Goal: Task Accomplishment & Management: Manage account settings

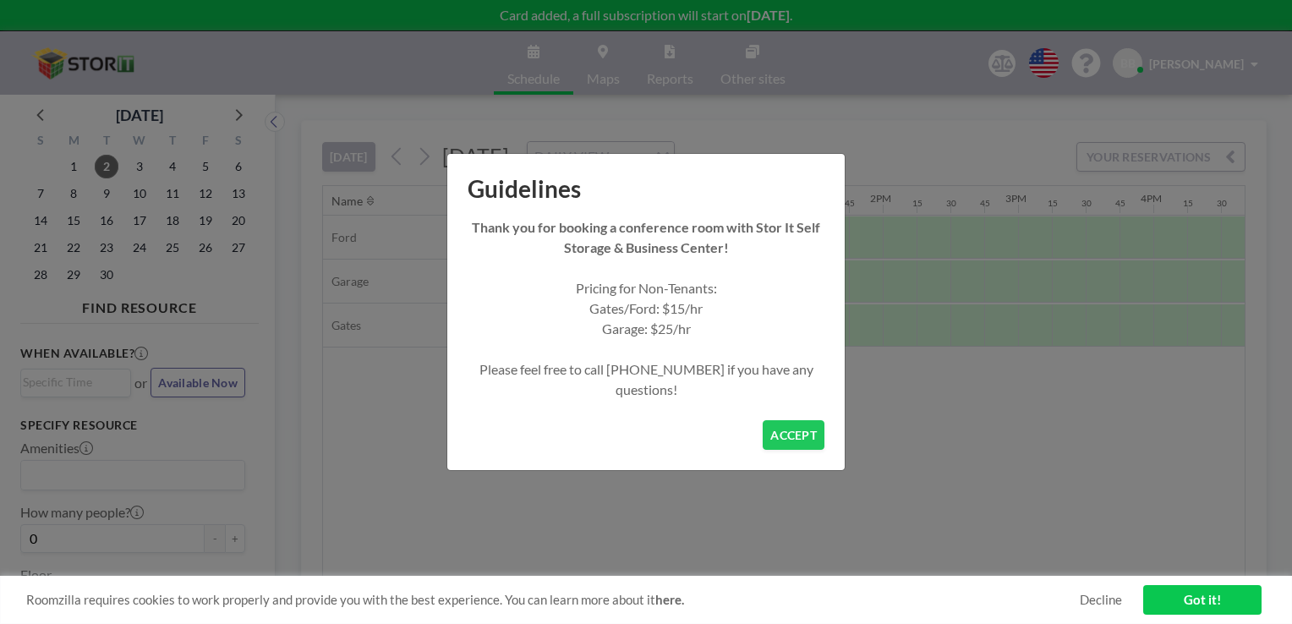
scroll to position [0, 1691]
click at [790, 431] on button "ACCEPT" at bounding box center [794, 435] width 62 height 30
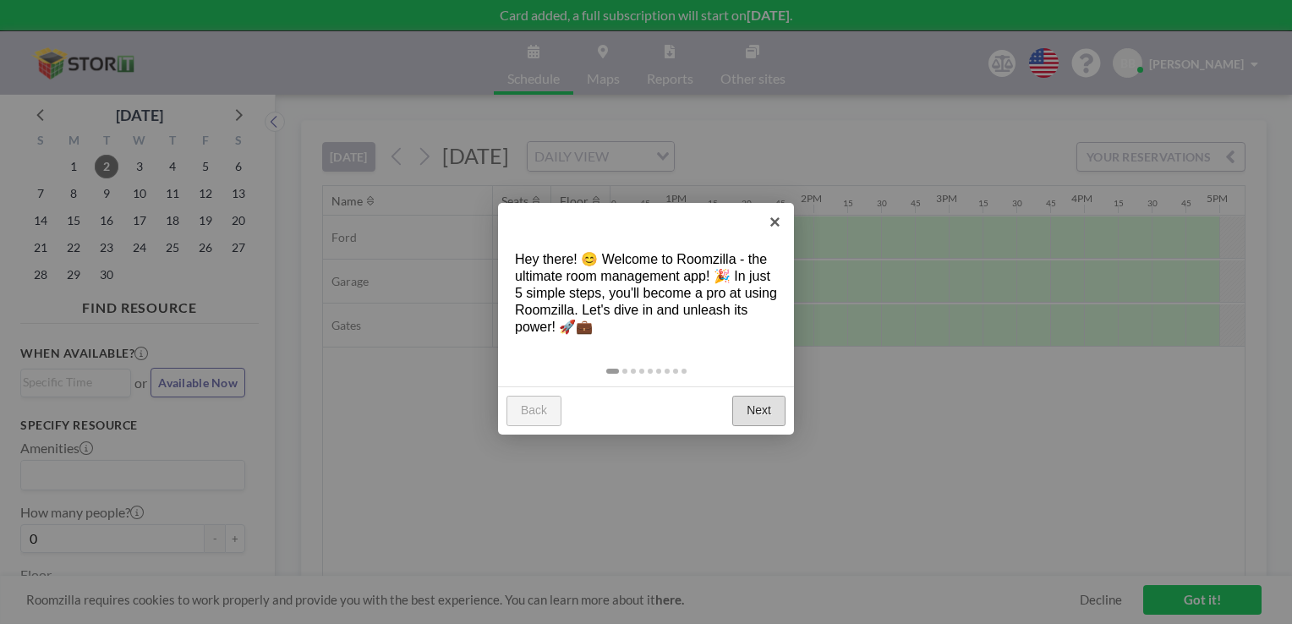
click at [748, 410] on link "Next" at bounding box center [758, 411] width 53 height 30
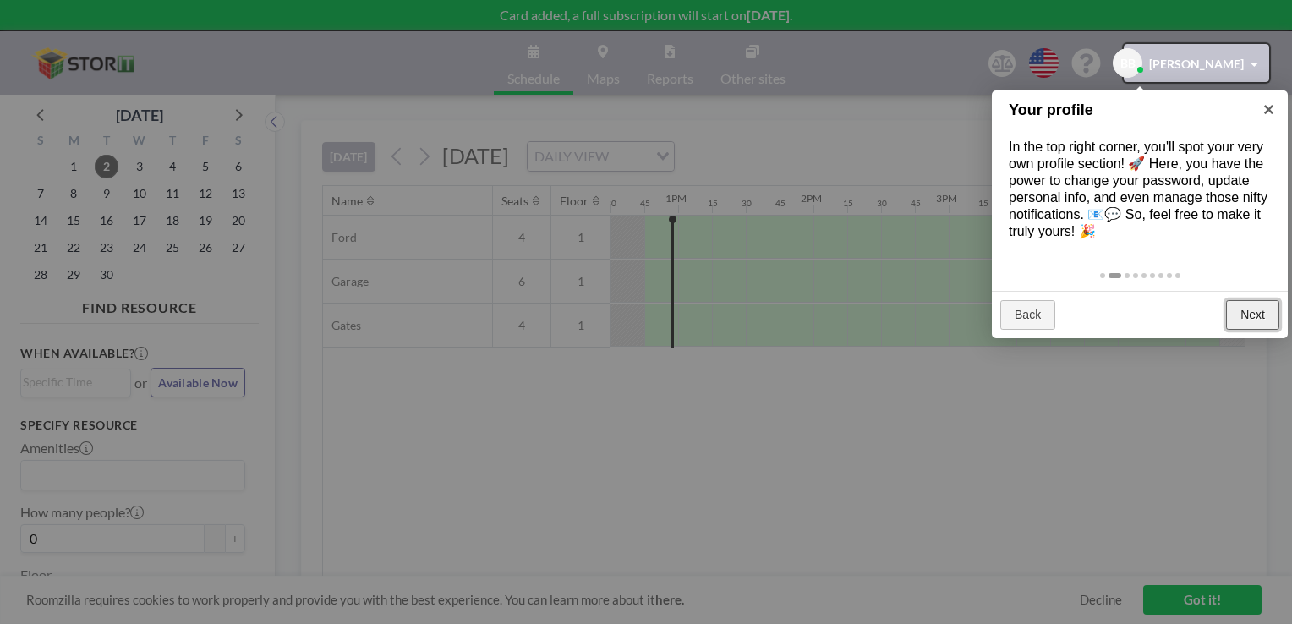
click at [1267, 323] on link "Next" at bounding box center [1252, 315] width 53 height 30
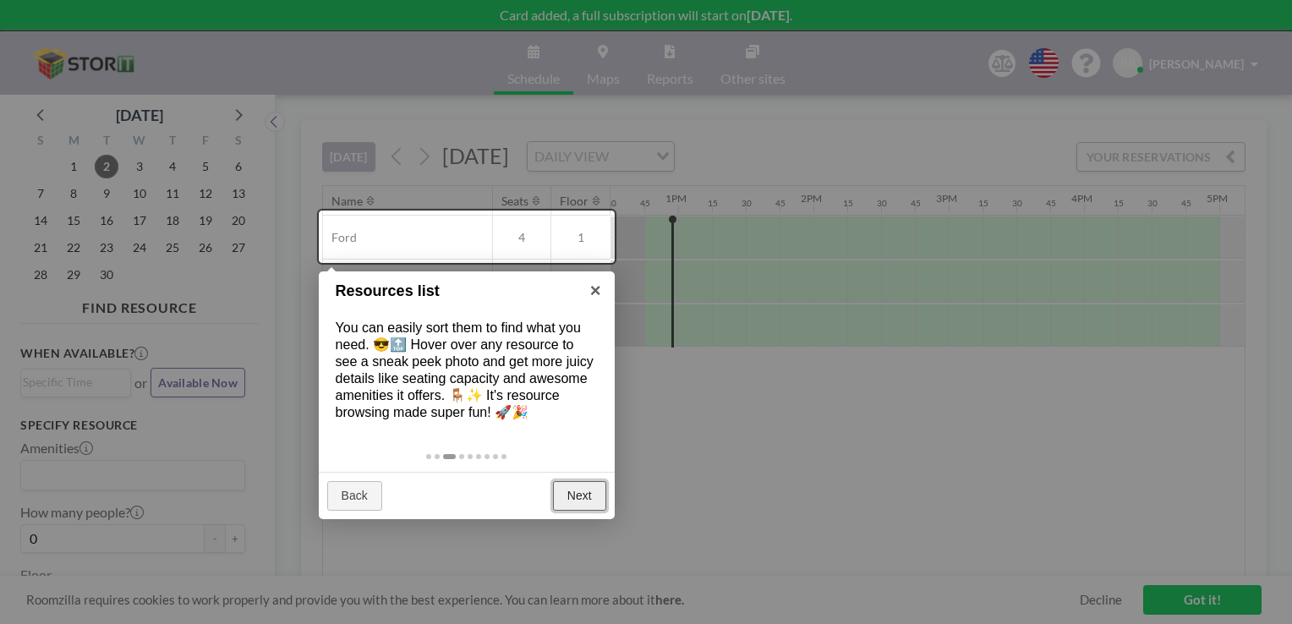
click at [591, 491] on link "Next" at bounding box center [579, 496] width 53 height 30
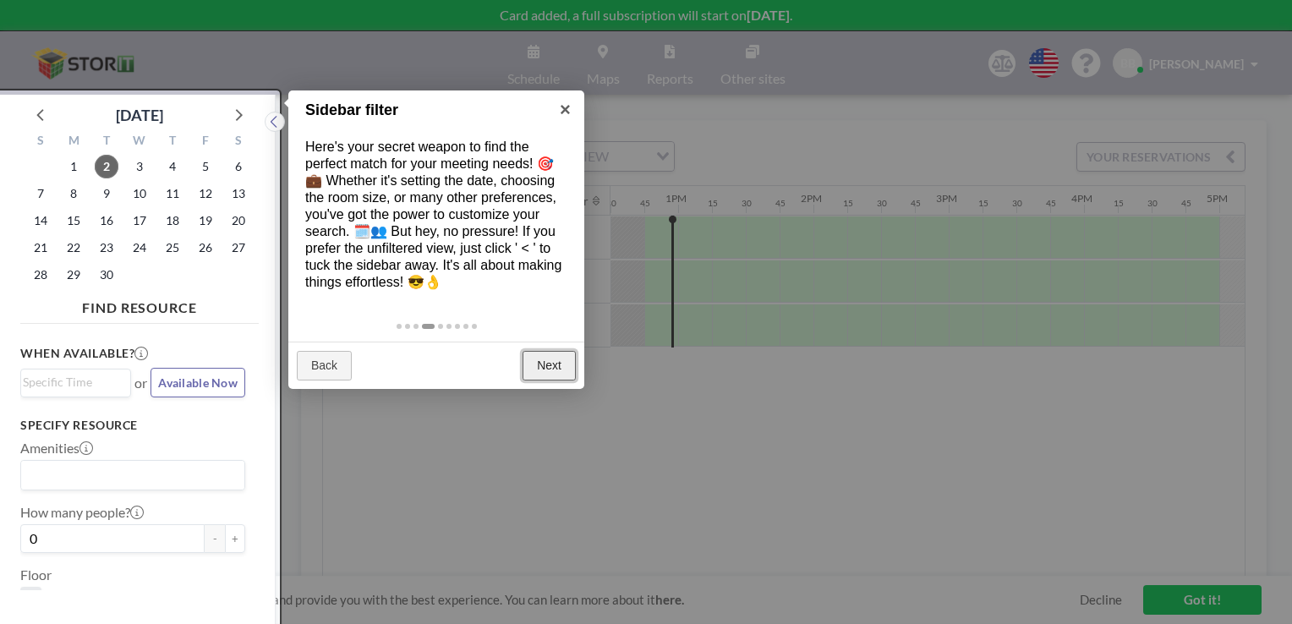
scroll to position [3, 0]
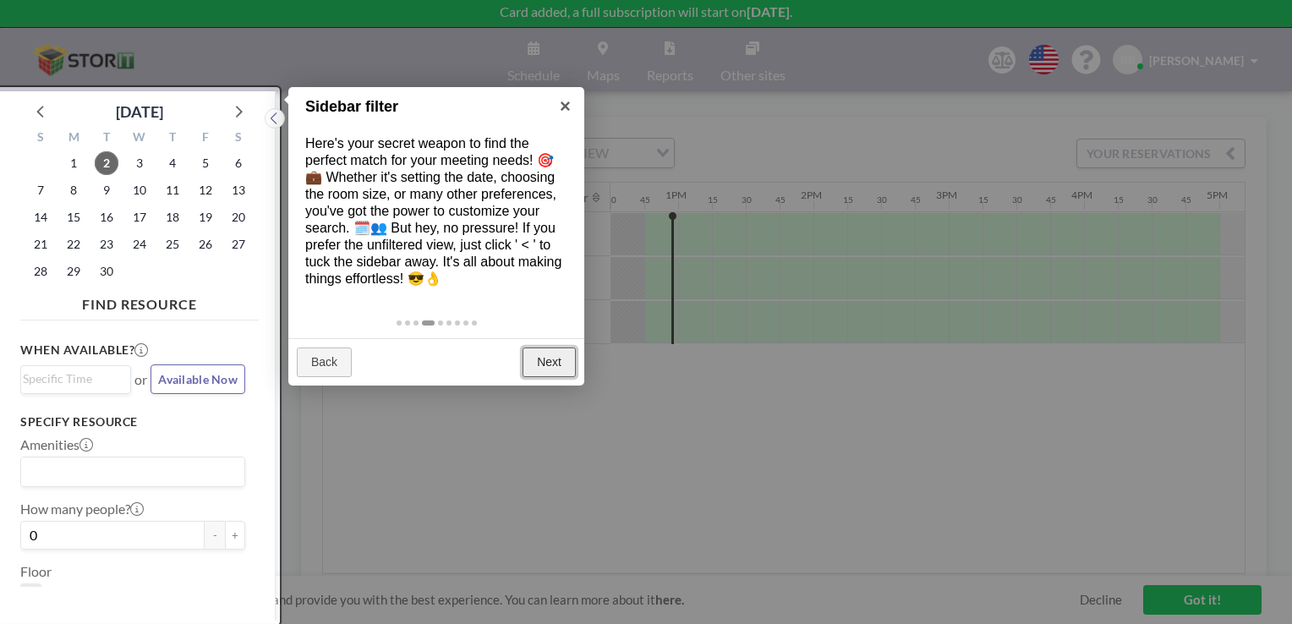
click at [551, 358] on link "Next" at bounding box center [549, 363] width 53 height 30
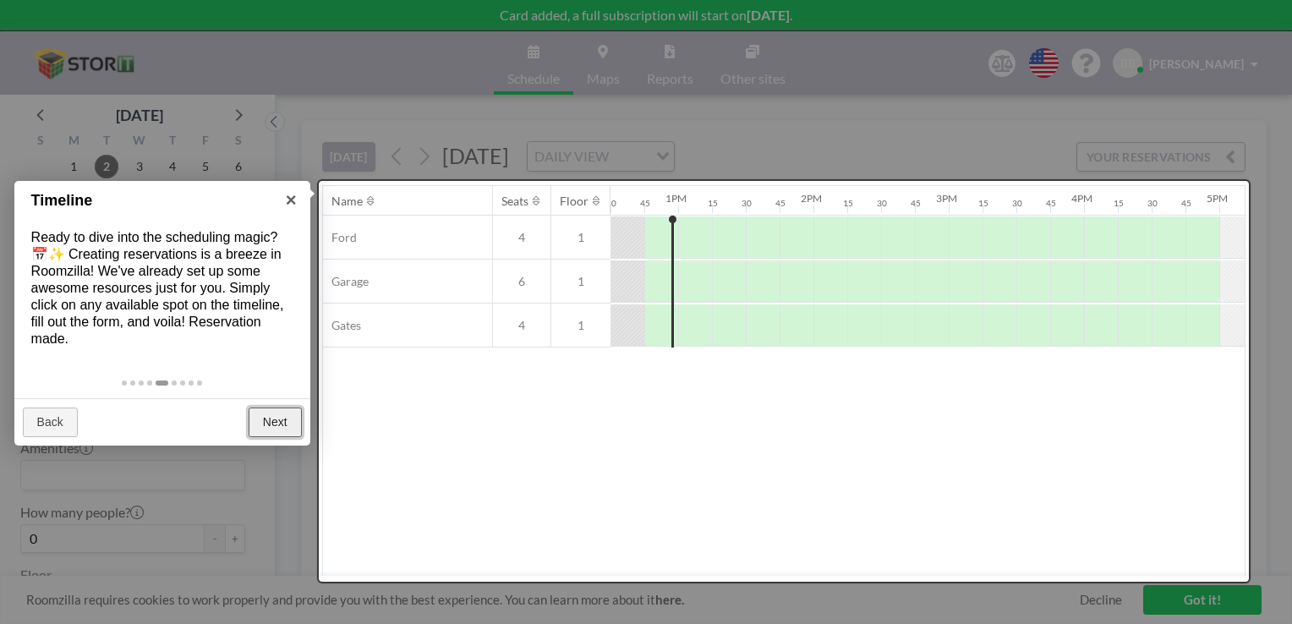
click at [263, 419] on link "Next" at bounding box center [275, 423] width 53 height 30
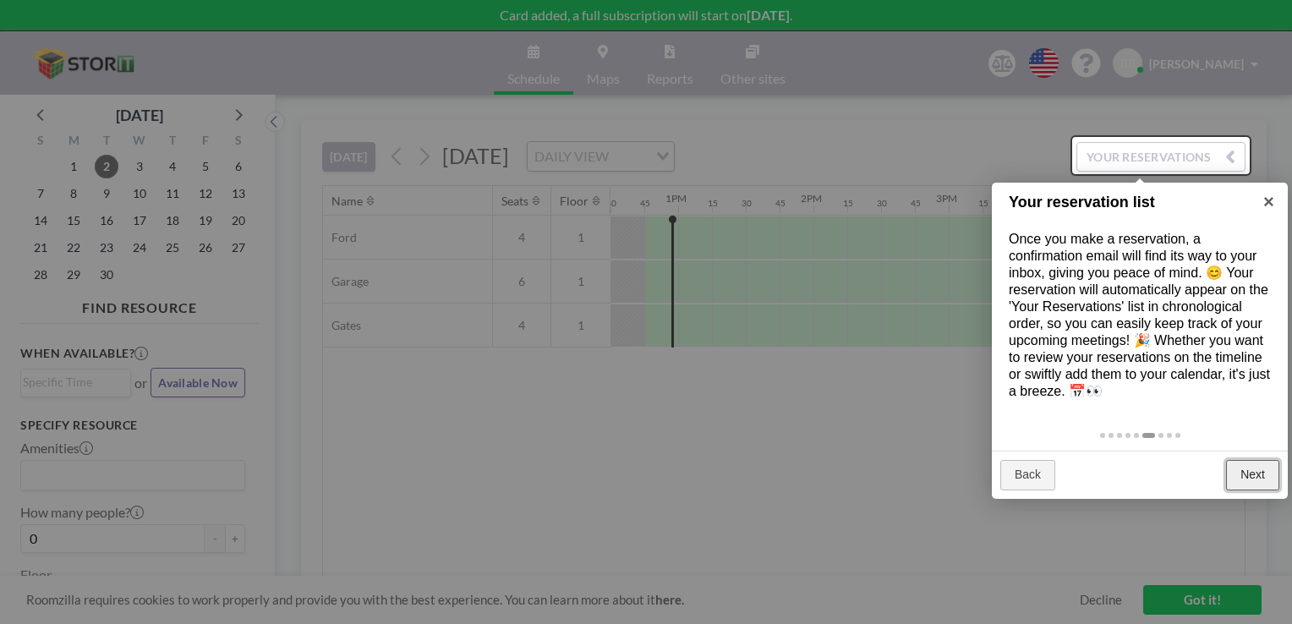
click at [1248, 474] on link "Next" at bounding box center [1252, 475] width 53 height 30
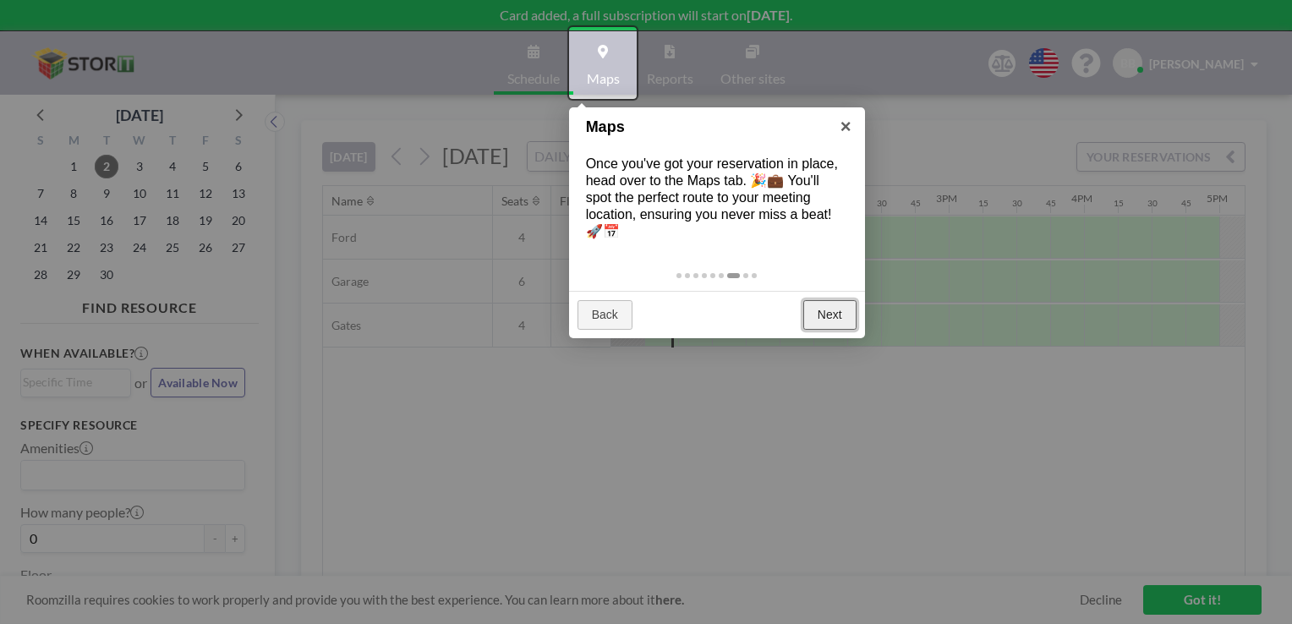
click at [836, 324] on link "Next" at bounding box center [829, 315] width 53 height 30
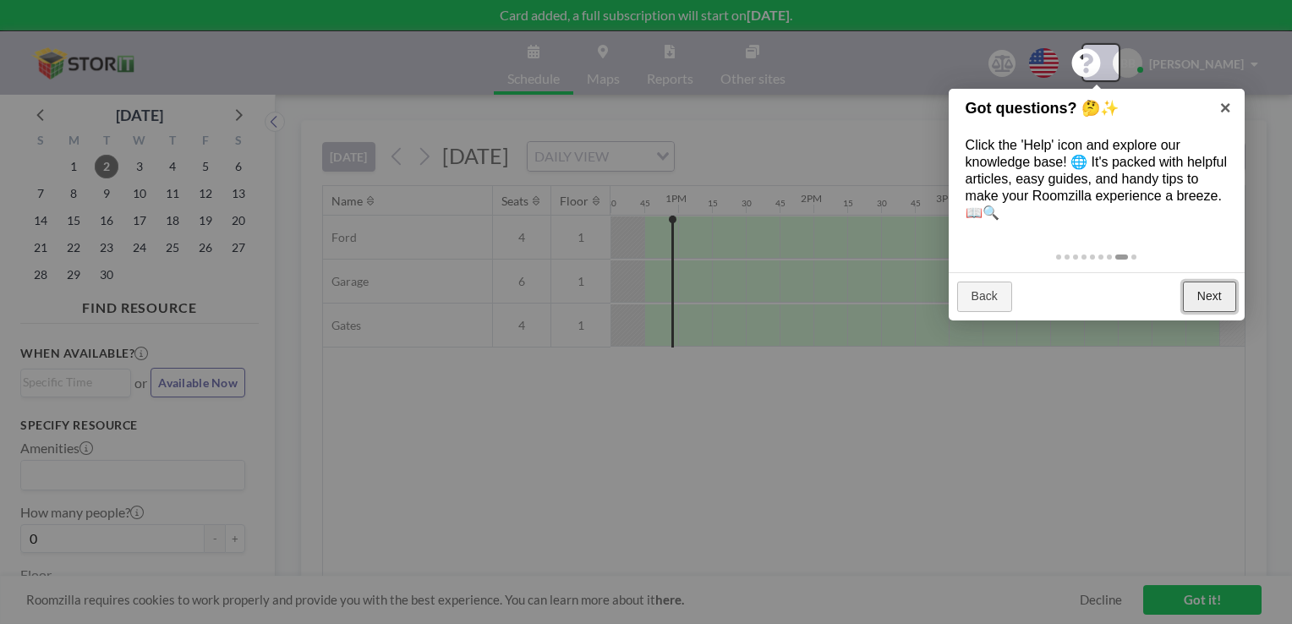
click at [1212, 296] on link "Next" at bounding box center [1209, 297] width 53 height 30
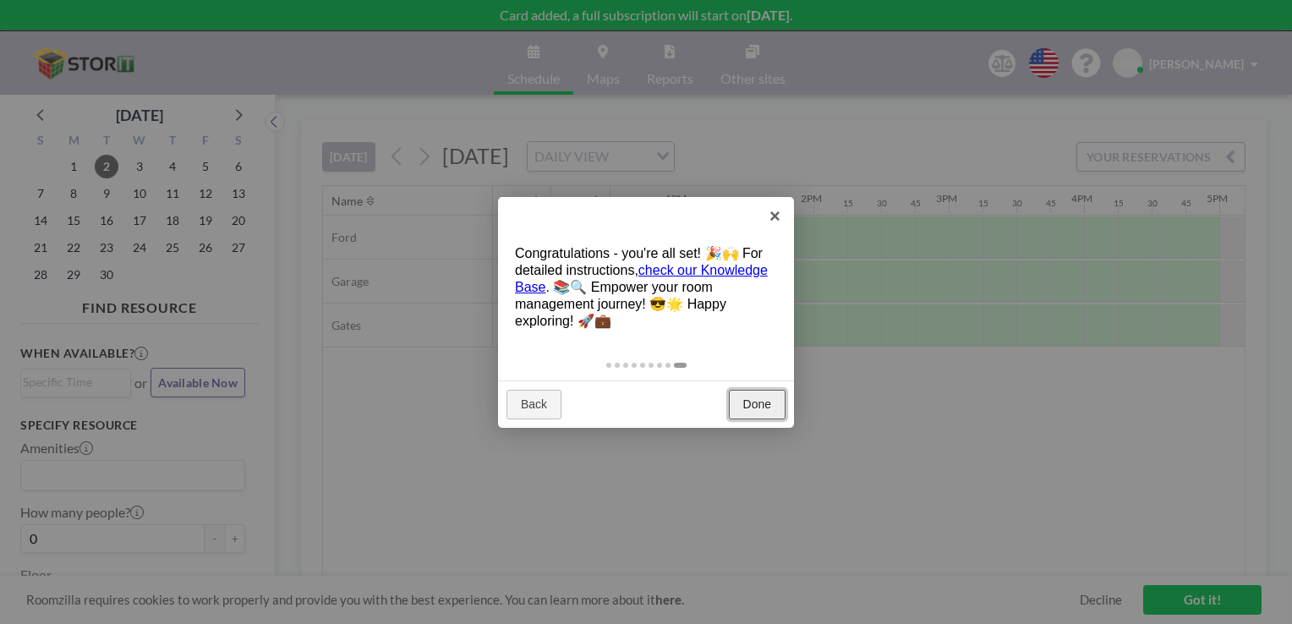
click at [767, 405] on link "Done" at bounding box center [757, 405] width 57 height 30
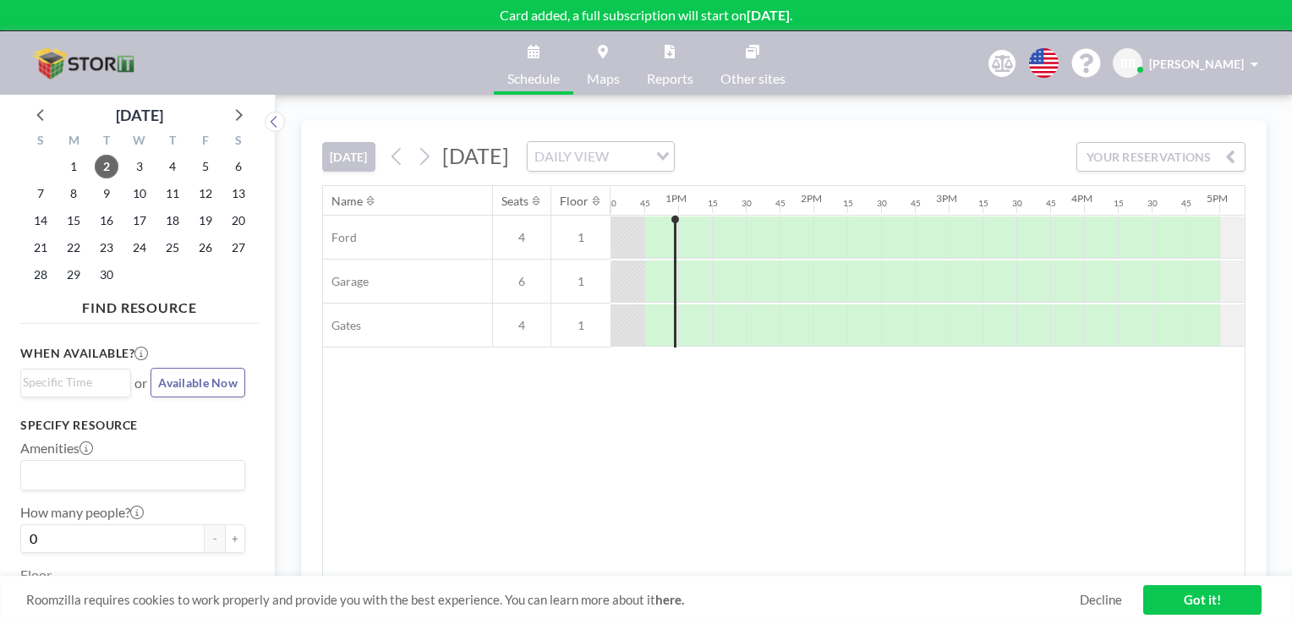
click at [1250, 66] on div "[PERSON_NAME]" at bounding box center [1203, 63] width 109 height 17
click at [1211, 115] on span "Log out" at bounding box center [1207, 115] width 39 height 17
